Goal: Transaction & Acquisition: Register for event/course

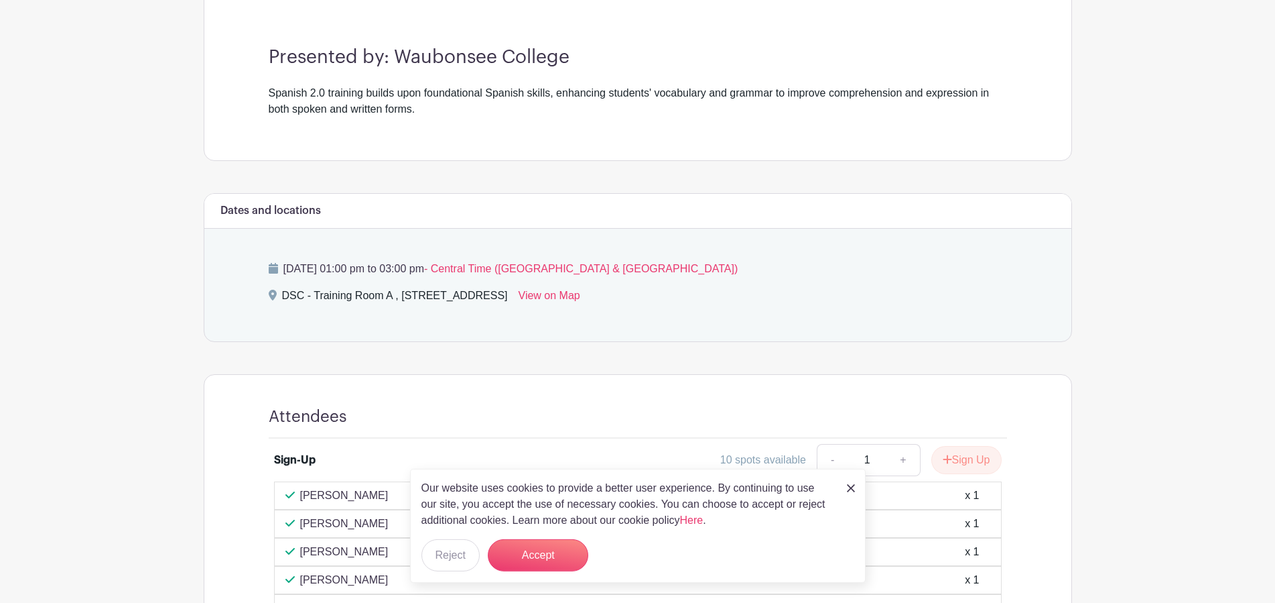
scroll to position [314, 0]
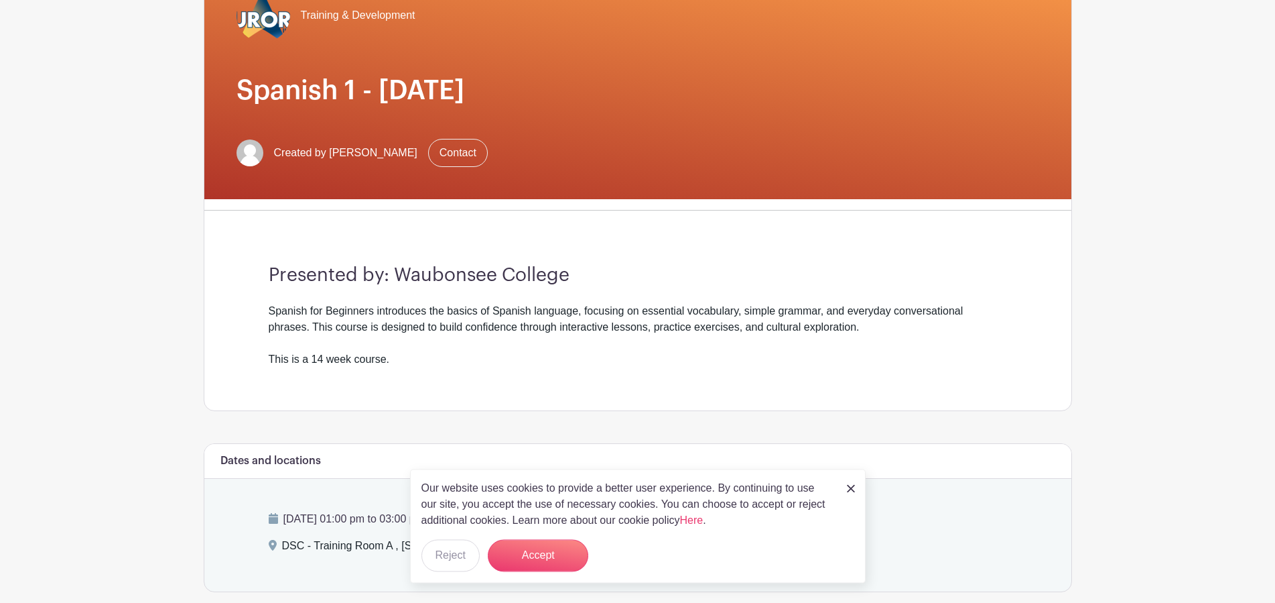
scroll to position [205, 0]
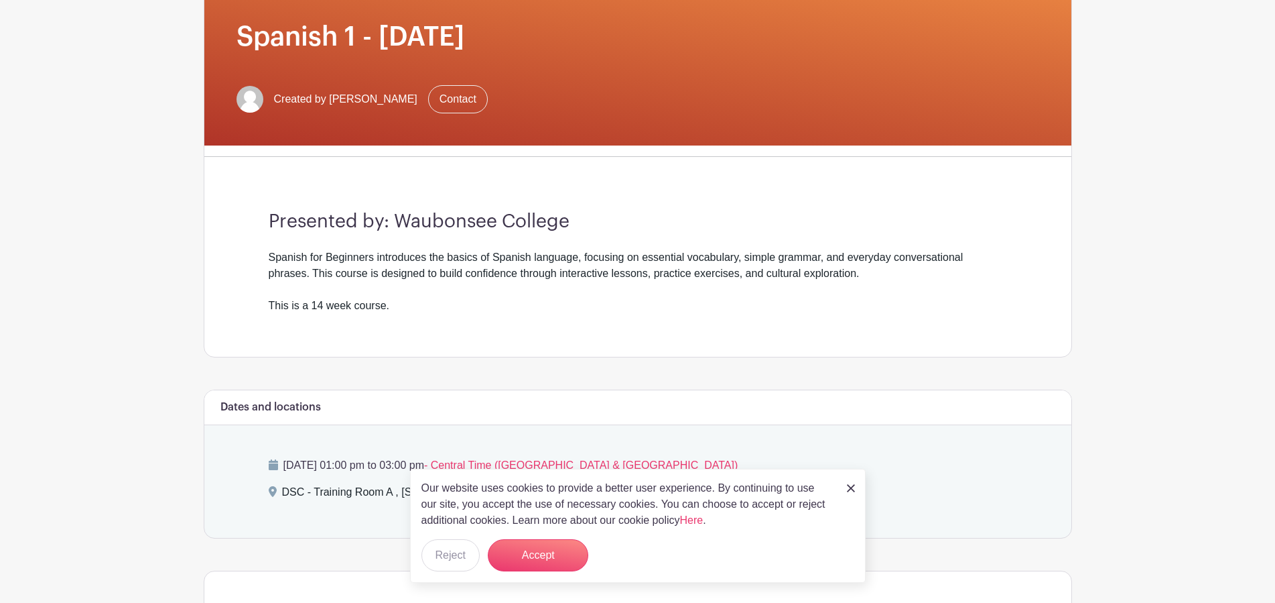
drag, startPoint x: 550, startPoint y: 538, endPoint x: 553, endPoint y: 531, distance: 6.9
click at [550, 538] on div "Our website uses cookies to provide a better user experience. By continuing to …" at bounding box center [638, 525] width 456 height 114
click at [556, 544] on button "Accept" at bounding box center [538, 555] width 101 height 32
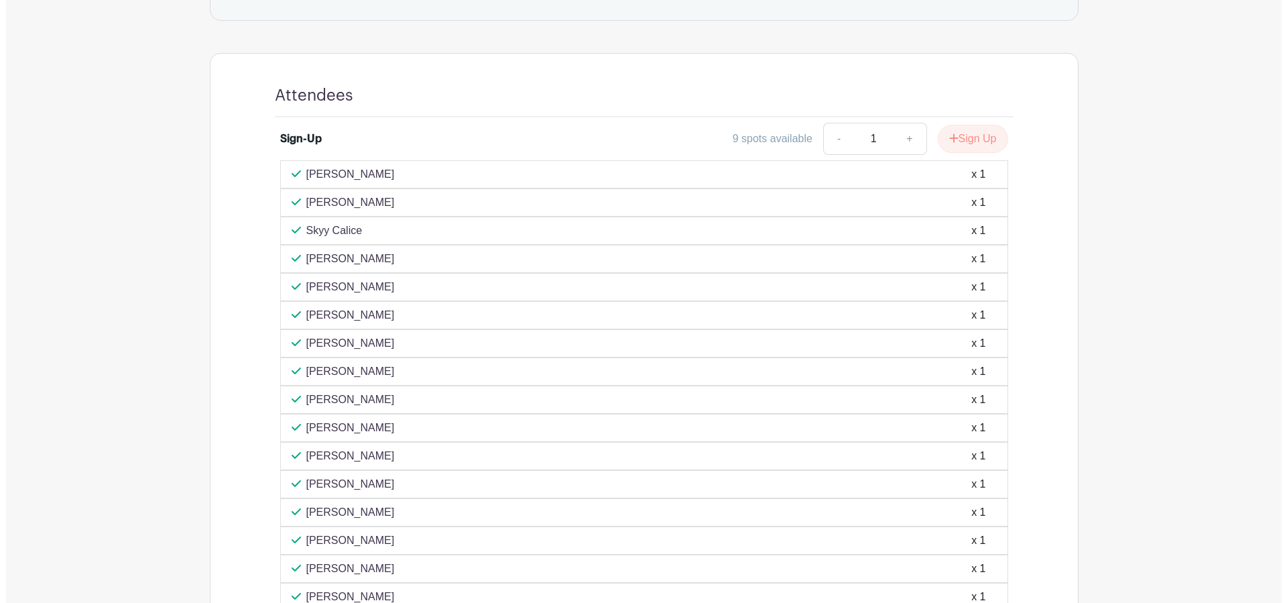
scroll to position [716, 0]
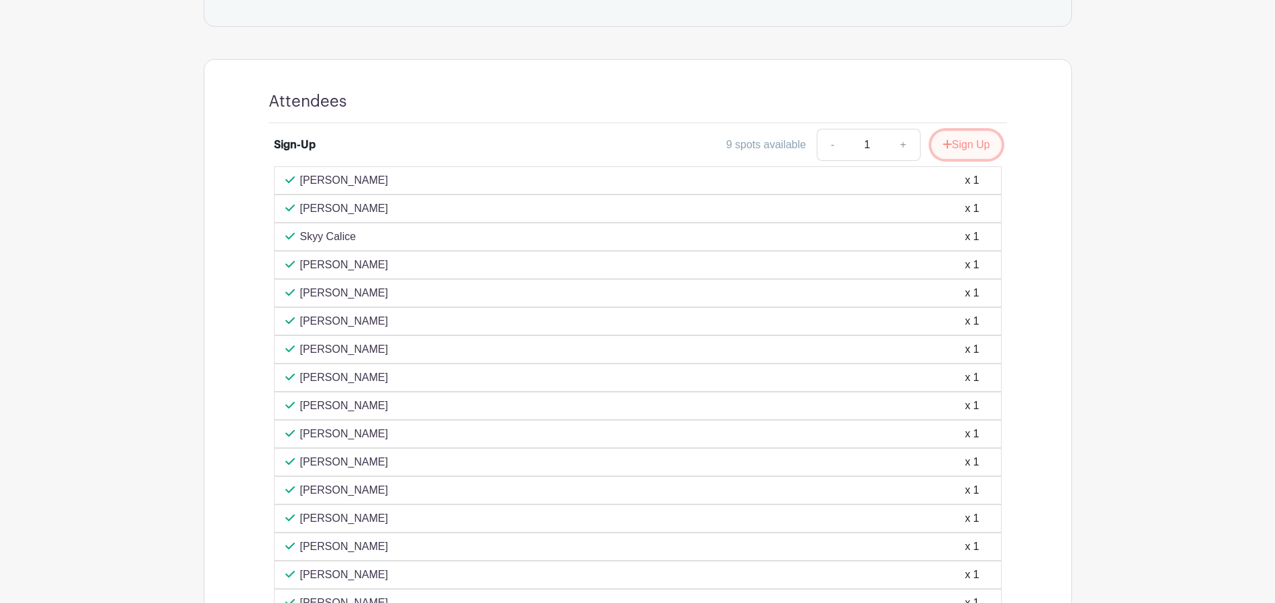
click at [949, 147] on icon "submit" at bounding box center [947, 144] width 9 height 11
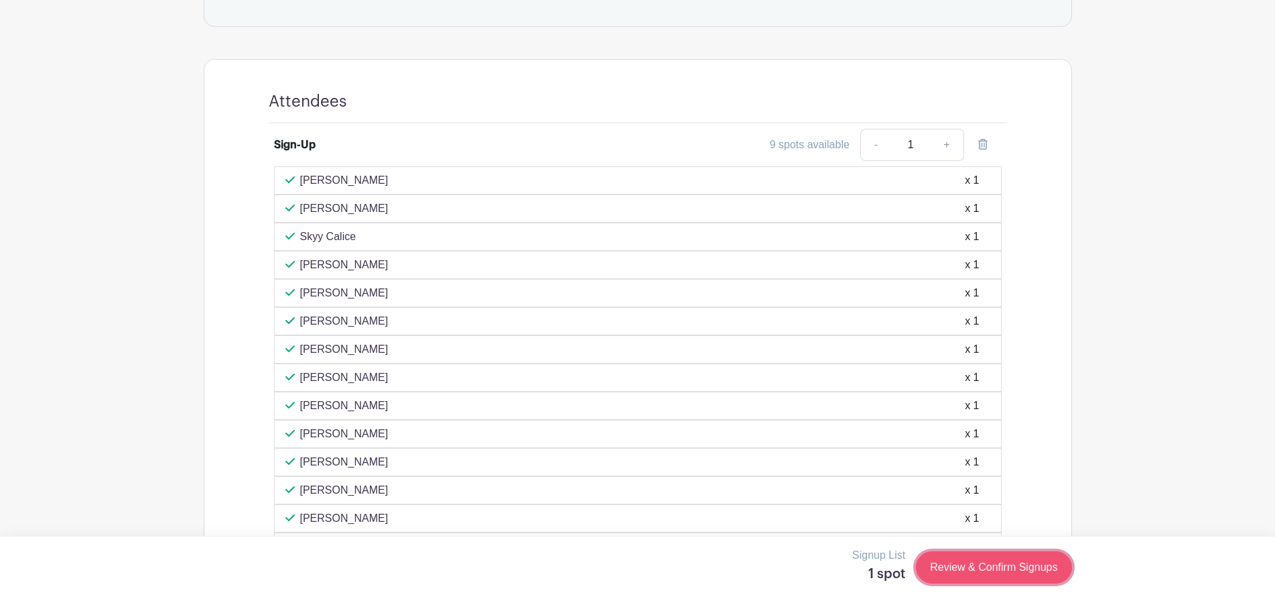
click at [991, 568] on link "Review & Confirm Signups" at bounding box center [993, 567] width 155 height 32
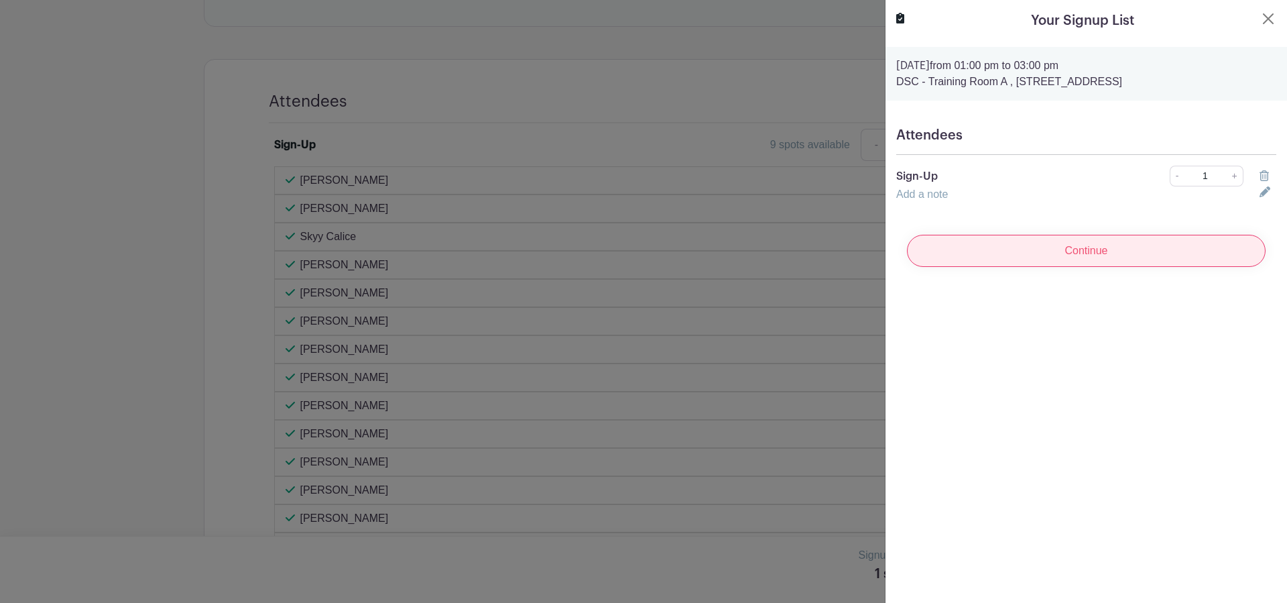
click at [1023, 260] on input "Continue" at bounding box center [1086, 251] width 359 height 32
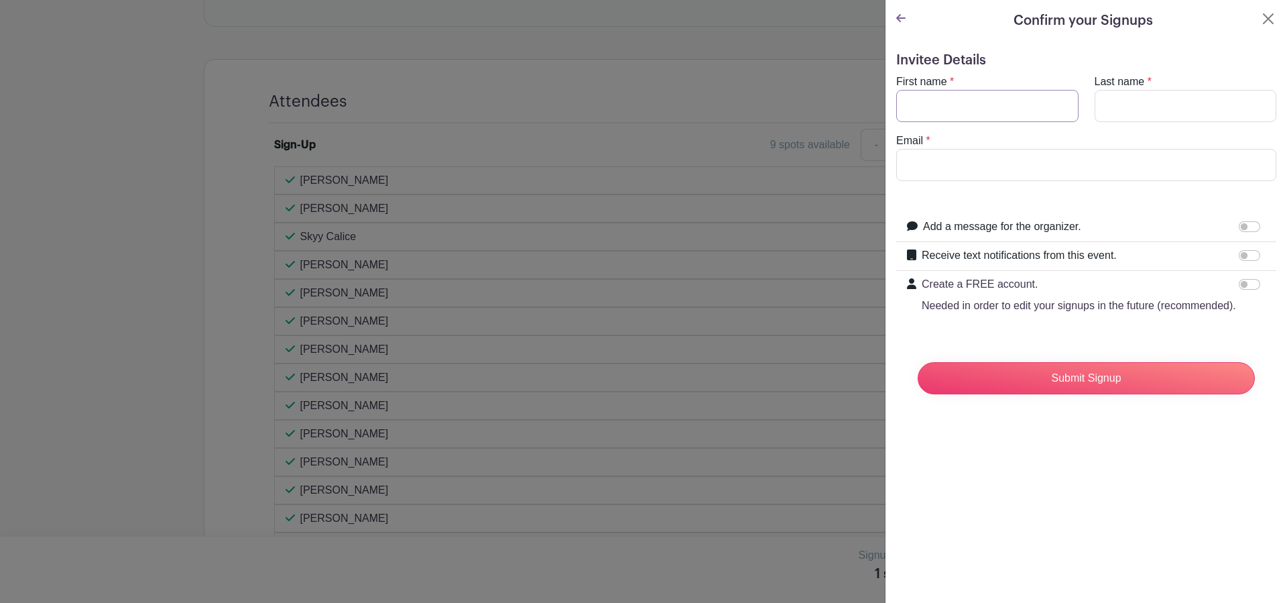
click at [982, 115] on input "First name" at bounding box center [987, 106] width 182 height 32
type input "Emily"
click at [1149, 115] on input "Last name" at bounding box center [1185, 106] width 182 height 32
type input "Karalus"
click at [1133, 183] on form "Invitee Details First name * Emily Last name * Karalus Email * Add a message fo…" at bounding box center [1086, 228] width 380 height 353
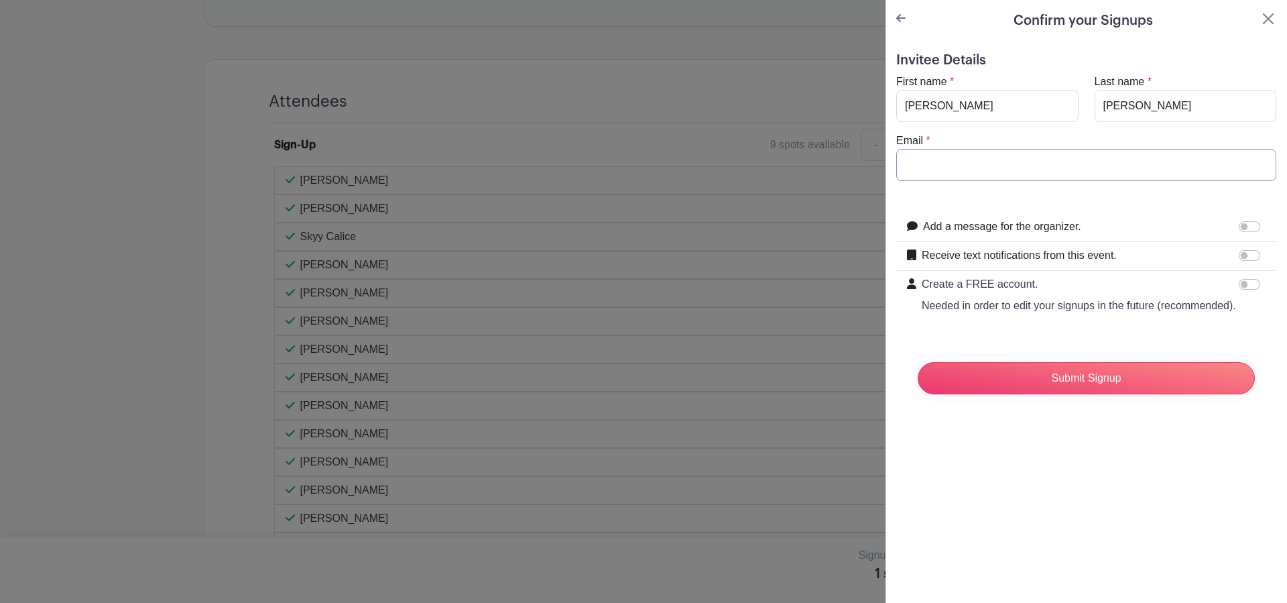
click at [1131, 164] on input "Email" at bounding box center [1086, 165] width 380 height 32
type input "karaluse@aurora.il.us"
click at [1239, 255] on input "Receive text notifications from this event." at bounding box center [1249, 255] width 21 height 11
checkbox input "true"
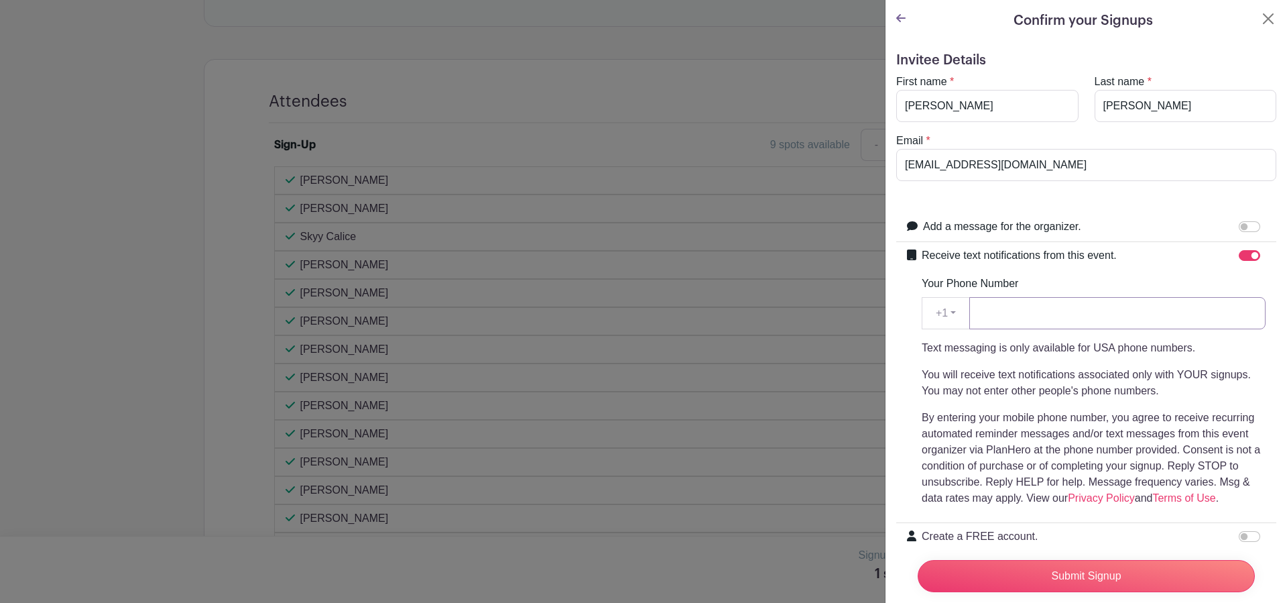
click at [1035, 320] on input "Your Phone Number" at bounding box center [1117, 313] width 296 height 32
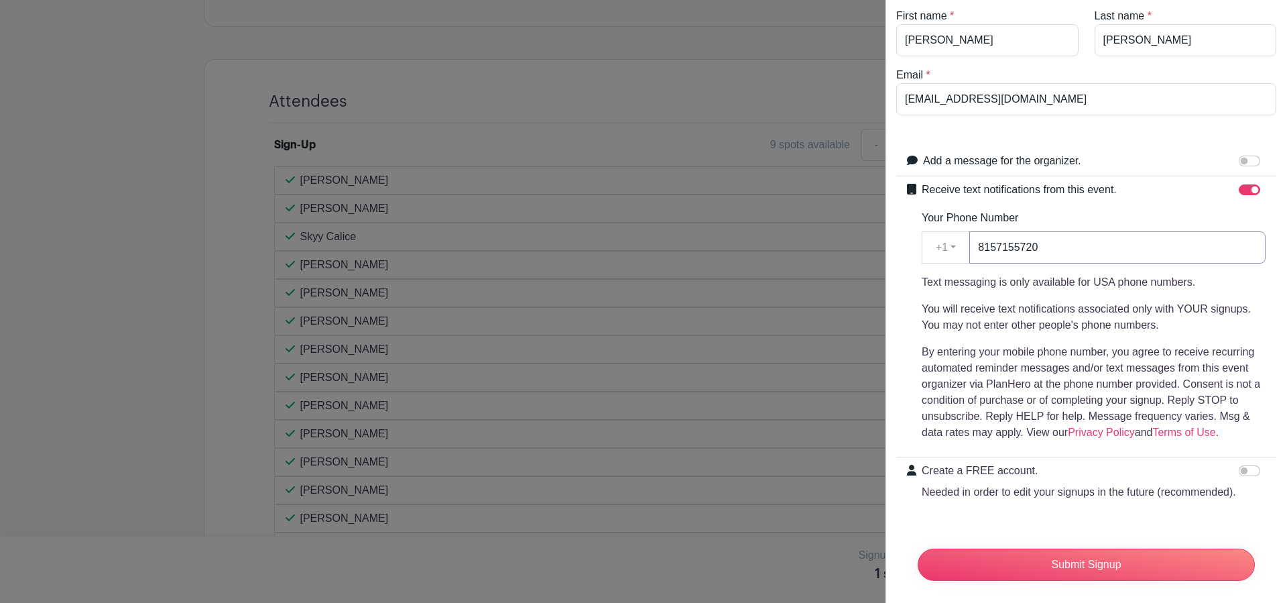
scroll to position [119, 0]
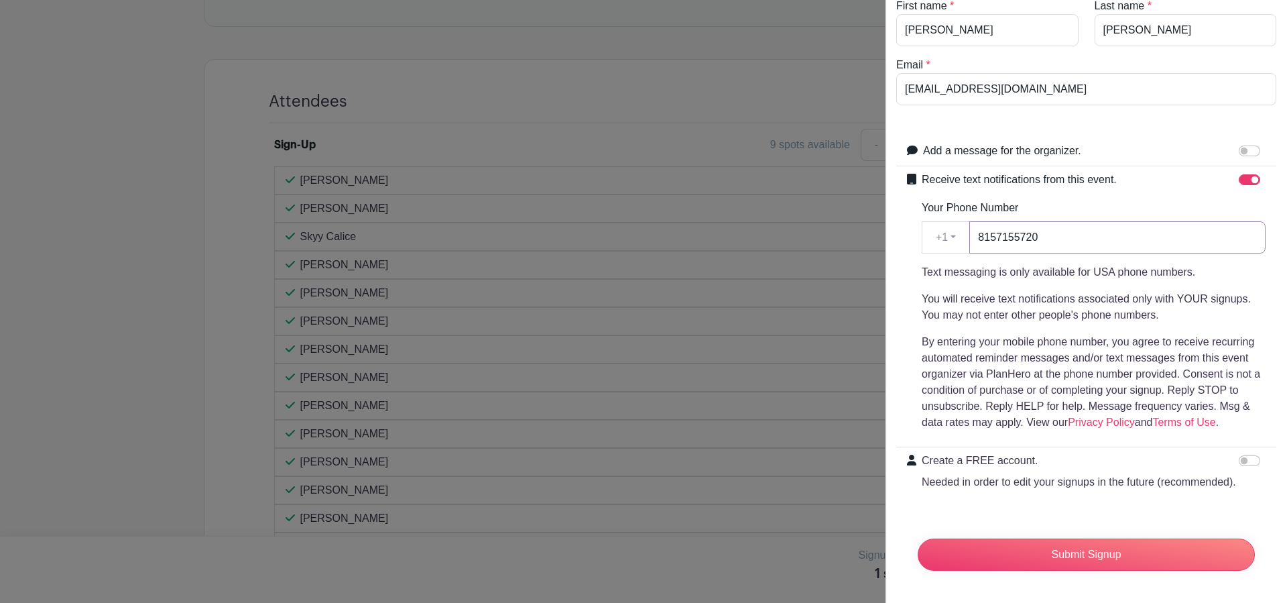
type input "8157155720"
click at [1239, 455] on input "Create a FREE account. Needed in order to edit your signups in the future (reco…" at bounding box center [1249, 460] width 21 height 11
checkbox input "true"
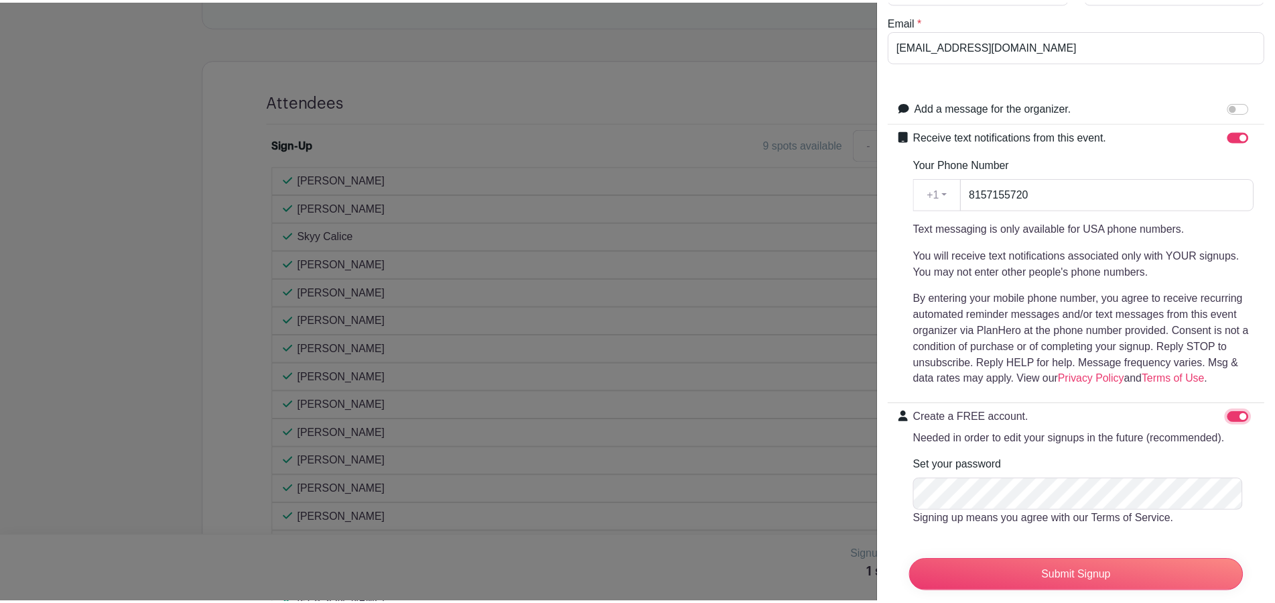
scroll to position [210, 0]
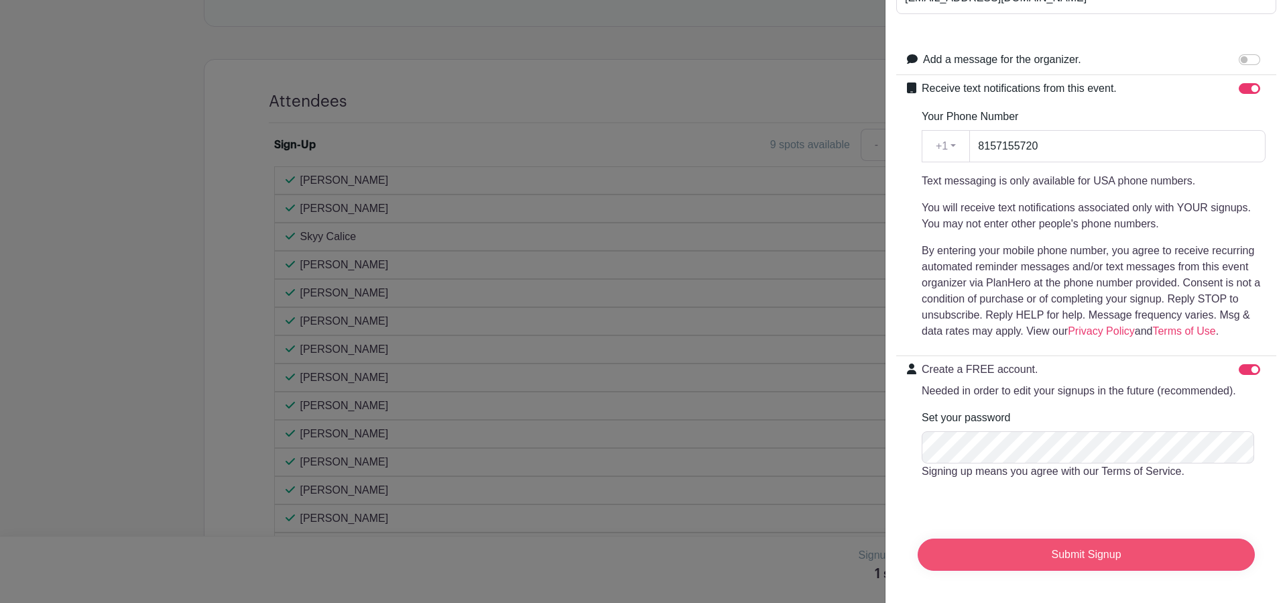
click at [1066, 538] on input "Submit Signup" at bounding box center [1086, 554] width 337 height 32
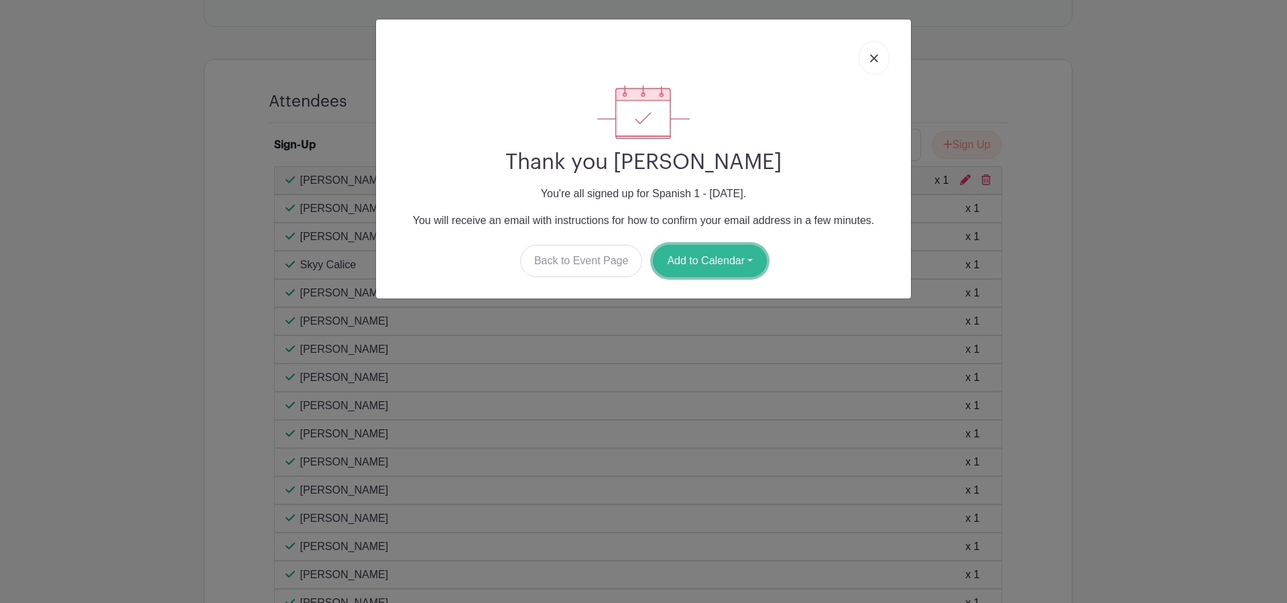
click at [722, 262] on button "Add to Calendar" at bounding box center [710, 261] width 114 height 32
click at [714, 320] on link "Outlook" at bounding box center [706, 316] width 106 height 21
drag, startPoint x: 878, startPoint y: 64, endPoint x: 861, endPoint y: 71, distance: 18.0
click at [877, 65] on link at bounding box center [874, 58] width 31 height 34
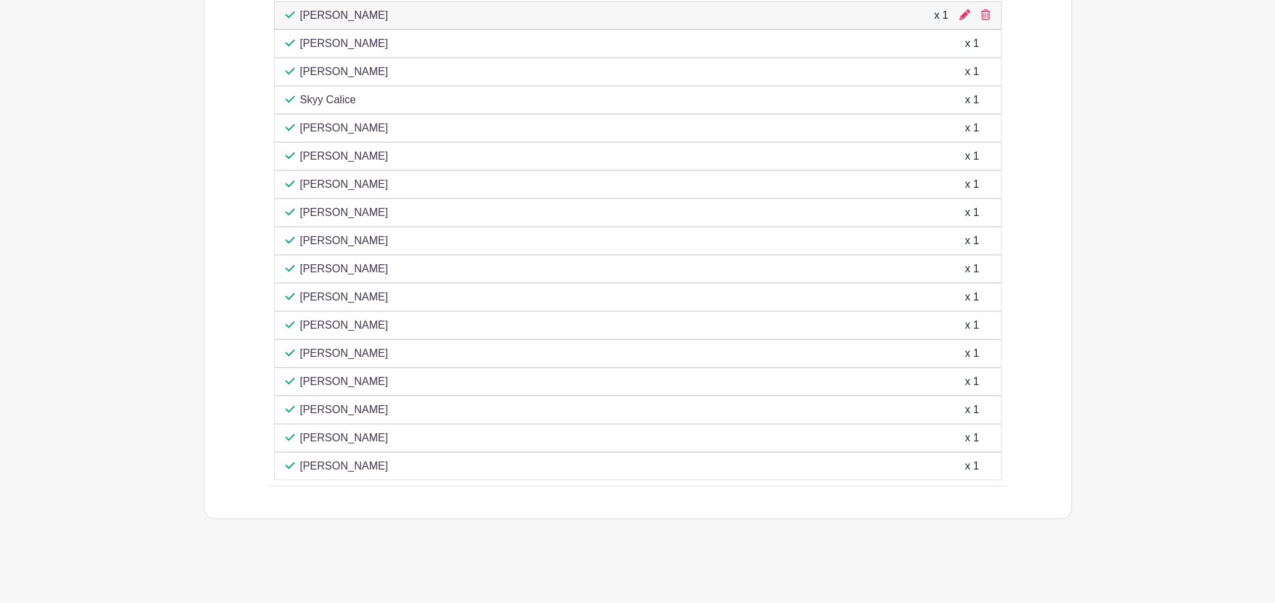
scroll to position [608, 0]
